Goal: Task Accomplishment & Management: Manage account settings

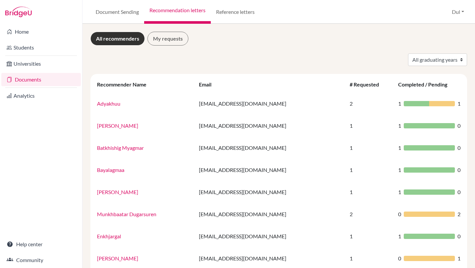
click at [39, 24] on li "Home" at bounding box center [41, 32] width 82 height 16
click at [51, 50] on link "Students" at bounding box center [41, 47] width 80 height 13
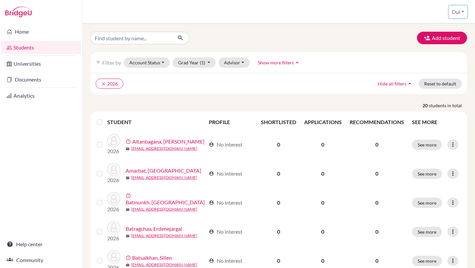
click at [452, 12] on button "Dul" at bounding box center [458, 12] width 18 height 13
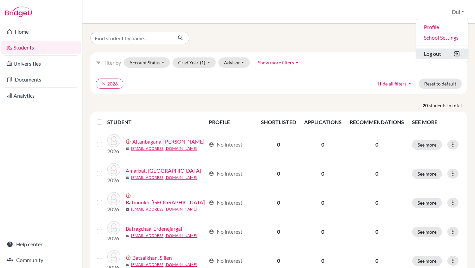
click at [430, 54] on button "Log out" at bounding box center [442, 53] width 52 height 11
